Goal: Information Seeking & Learning: Learn about a topic

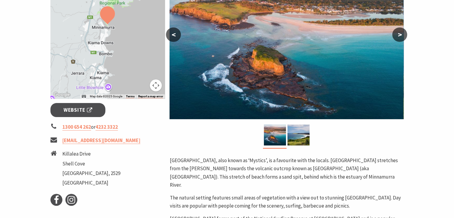
scroll to position [179, 0]
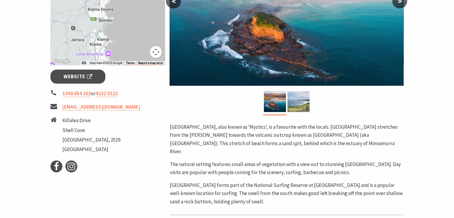
click at [297, 97] on img at bounding box center [299, 101] width 22 height 21
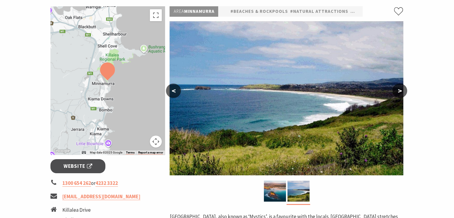
scroll to position [30, 0]
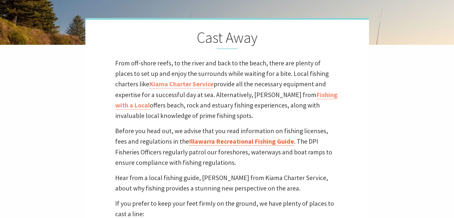
scroll to position [107, 462]
click at [202, 140] on link "Illawarra Recreational Fishing Guide" at bounding box center [241, 141] width 105 height 9
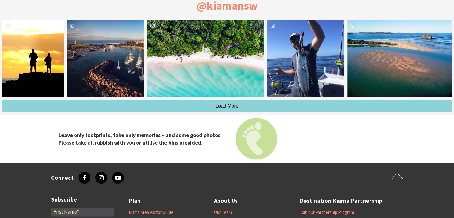
scroll to position [777, 0]
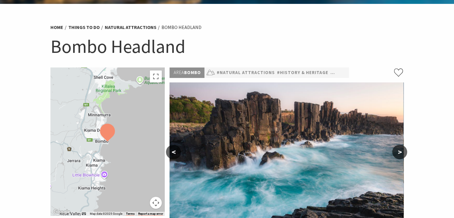
scroll to position [30, 0]
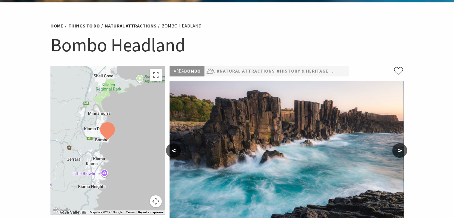
click at [398, 149] on button ">" at bounding box center [399, 150] width 15 height 14
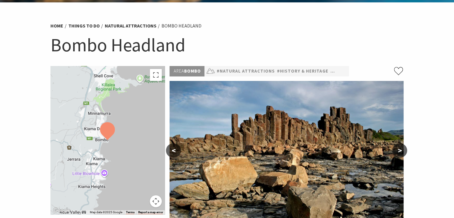
click at [398, 149] on button ">" at bounding box center [399, 150] width 15 height 14
click at [399, 146] on button ">" at bounding box center [399, 150] width 15 height 14
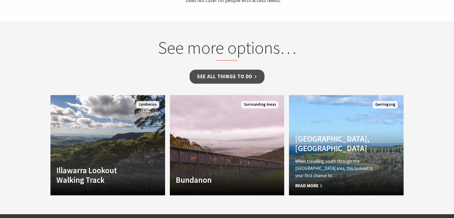
scroll to position [448, 0]
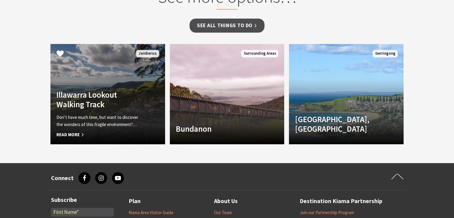
click at [124, 105] on h4 "Illawarra Lookout Walking Track" at bounding box center [98, 99] width 85 height 19
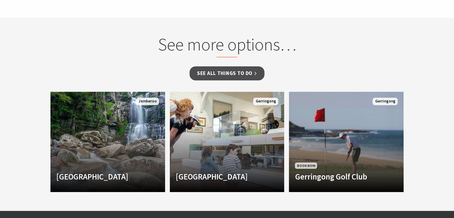
scroll to position [448, 0]
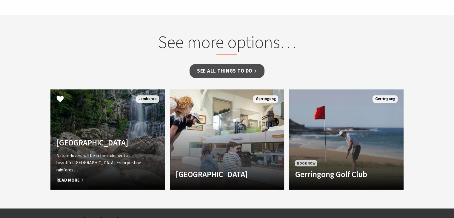
click at [143, 143] on div "Budderoo National Park Nature-lovers will be in their element at beautiful Budd…" at bounding box center [98, 161] width 97 height 46
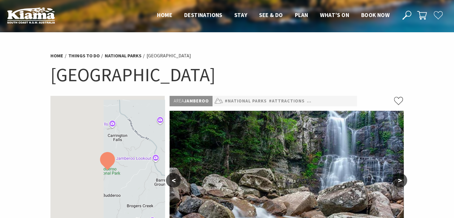
scroll to position [90, 0]
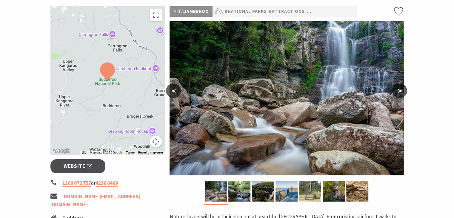
click at [395, 91] on button ">" at bounding box center [399, 91] width 15 height 14
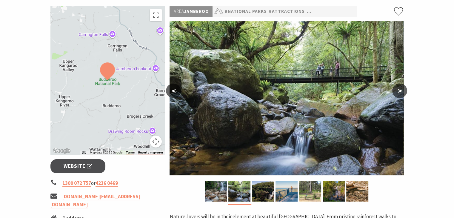
click at [395, 91] on button ">" at bounding box center [399, 91] width 15 height 14
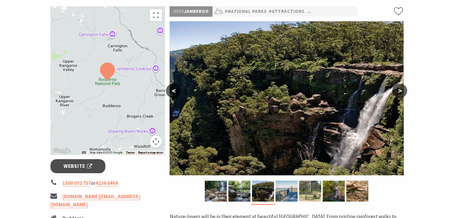
click at [395, 91] on button ">" at bounding box center [399, 91] width 15 height 14
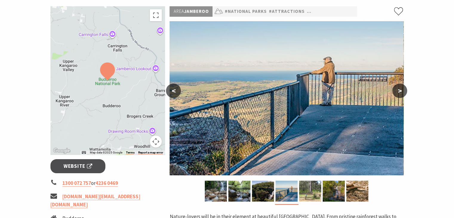
click at [392, 89] on img at bounding box center [287, 98] width 234 height 154
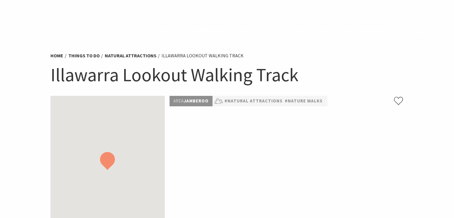
scroll to position [448, 0]
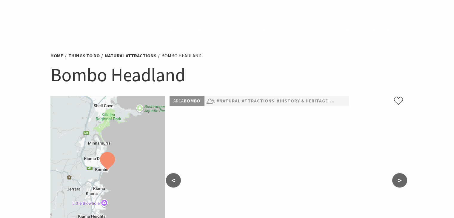
scroll to position [448, 0]
